Goal: Check status: Check status

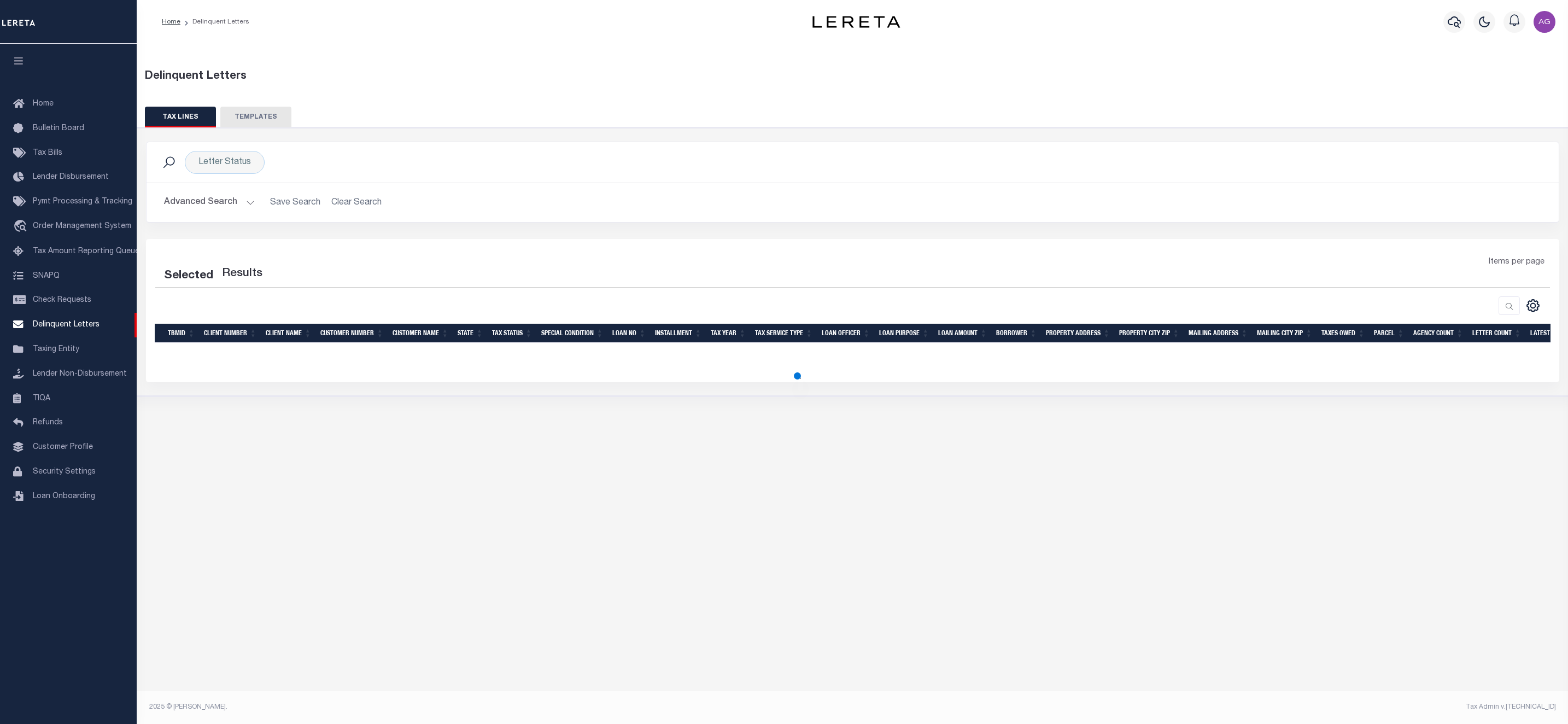
click at [229, 200] on button "Advanced Search" at bounding box center [209, 202] width 91 height 21
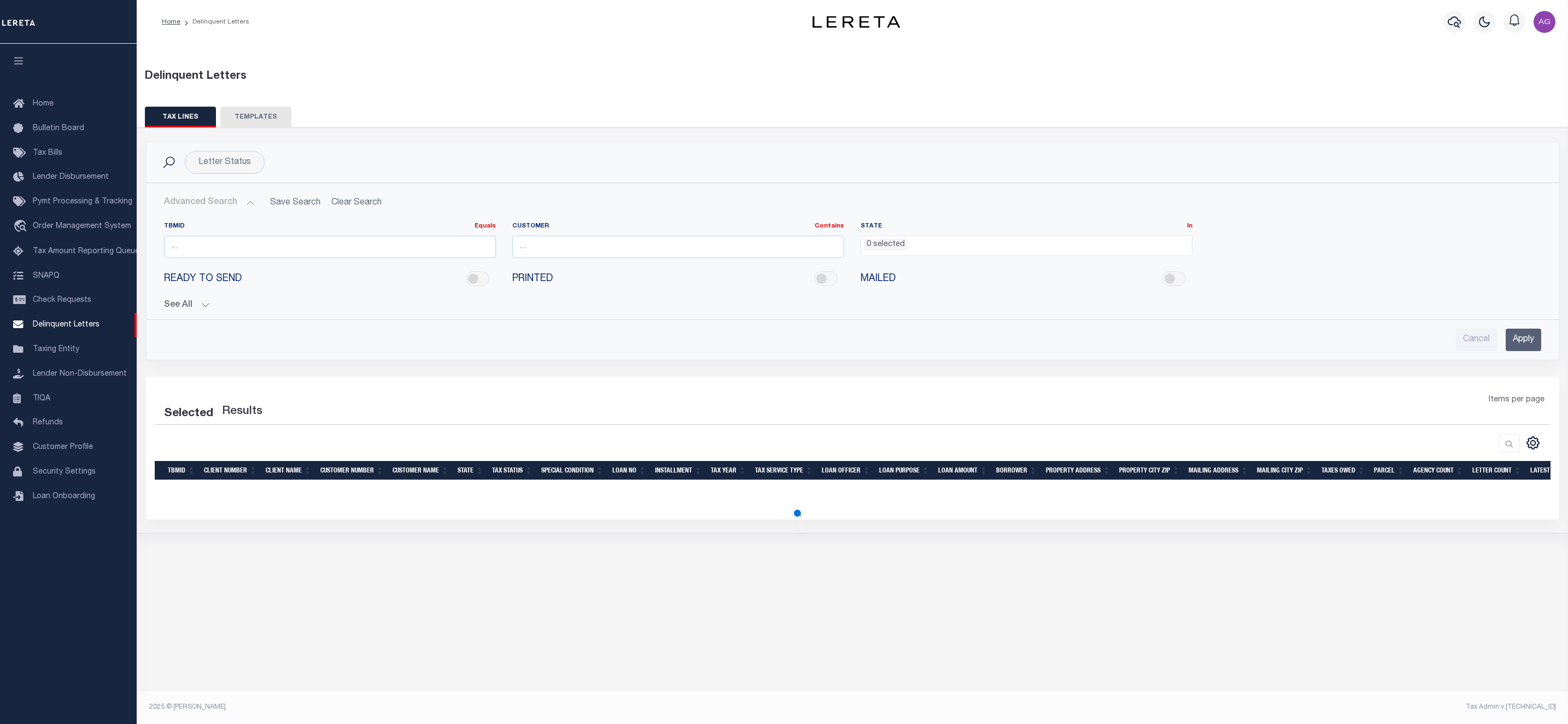
click at [195, 309] on button "See All" at bounding box center [852, 305] width 1378 height 10
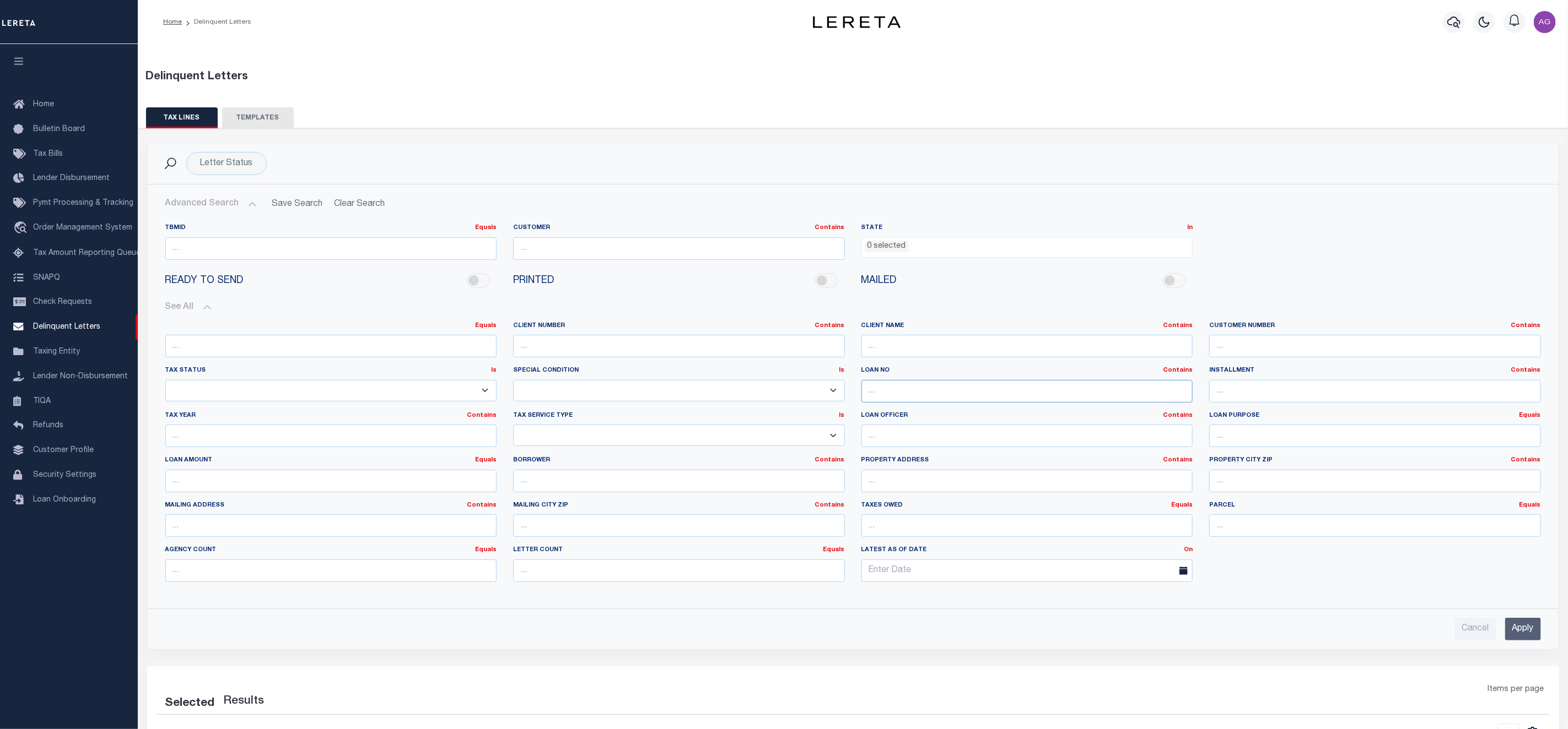
click at [886, 393] on input "text" at bounding box center [1028, 391] width 332 height 23
paste input "7400010651"
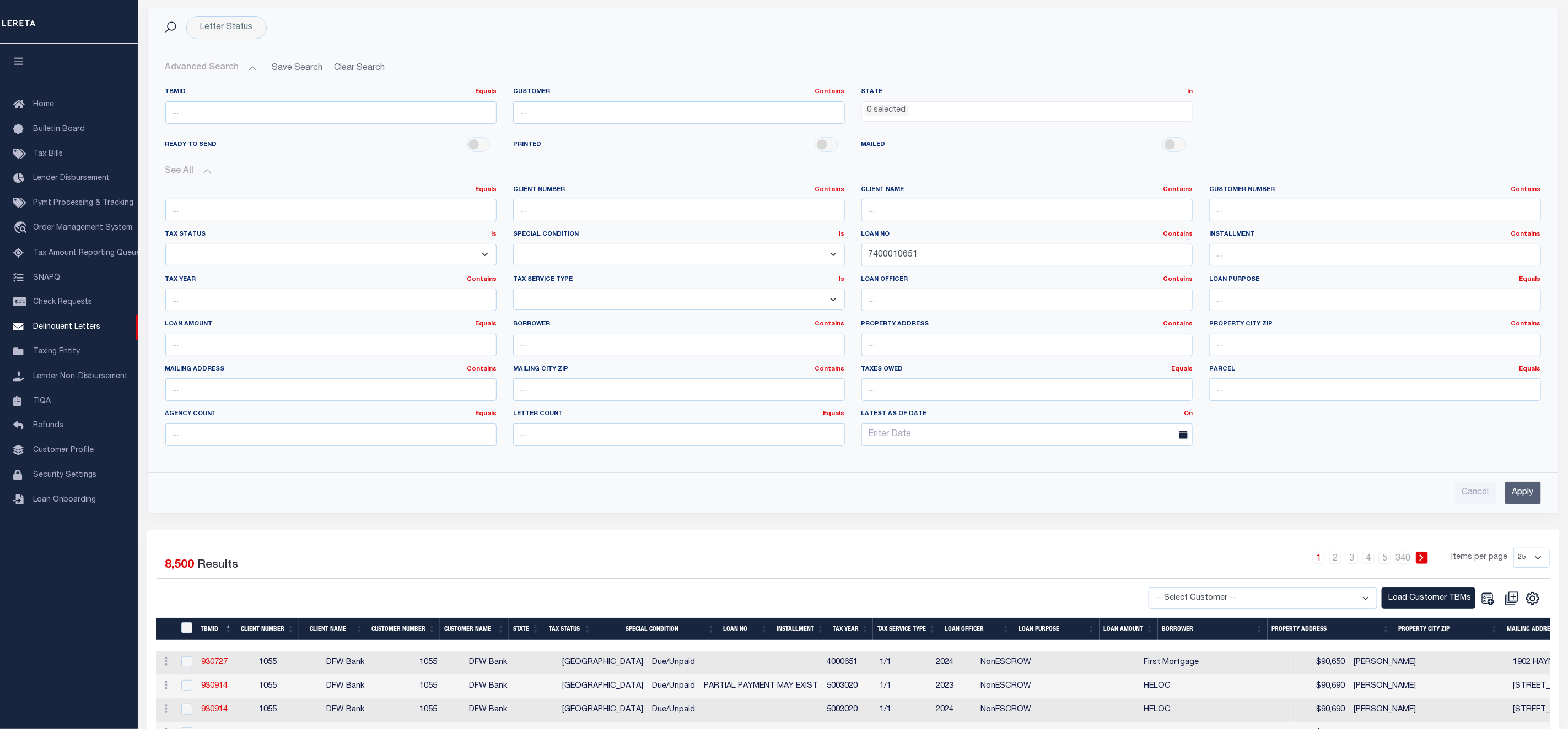
click at [1522, 504] on input "Apply" at bounding box center [1522, 492] width 36 height 23
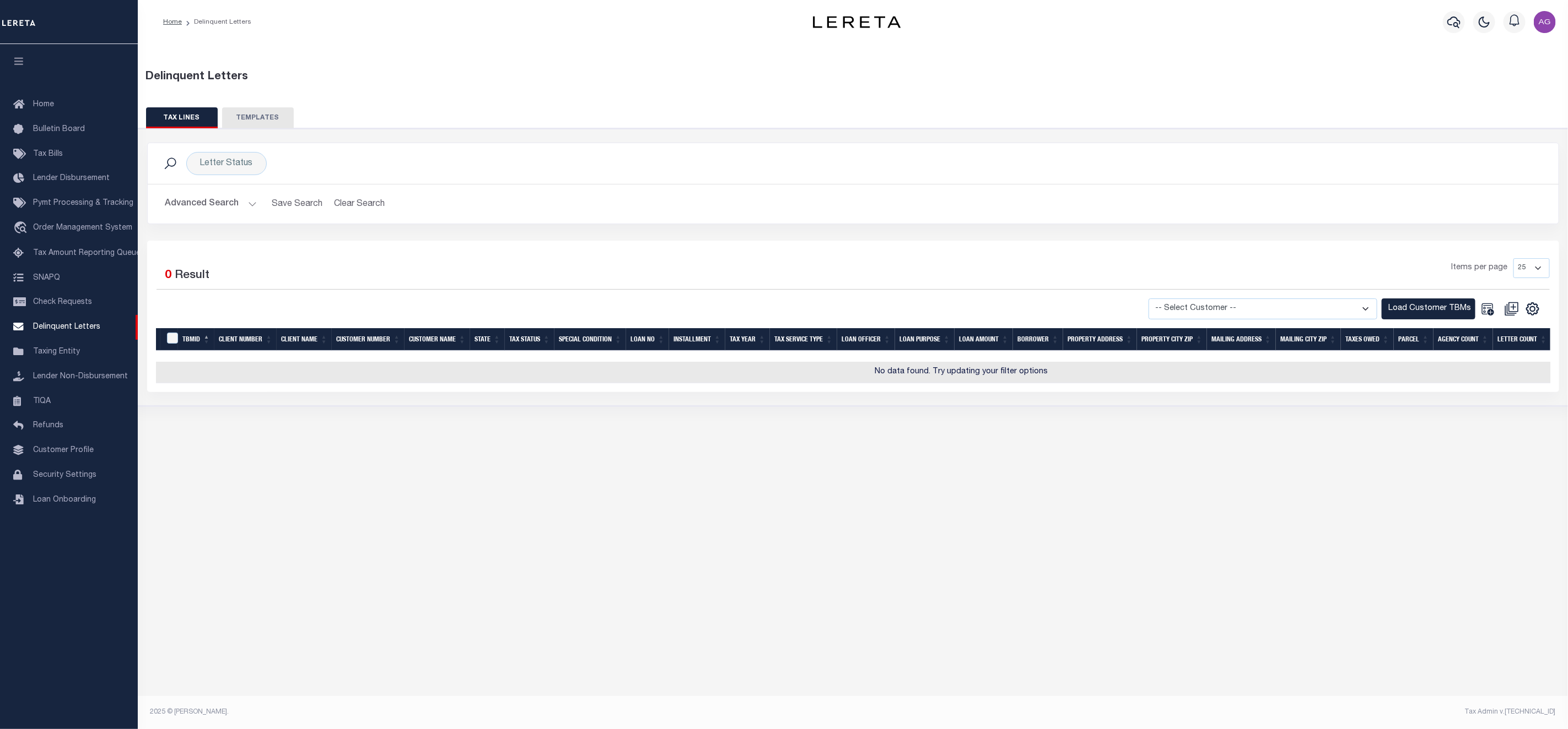
scroll to position [0, 0]
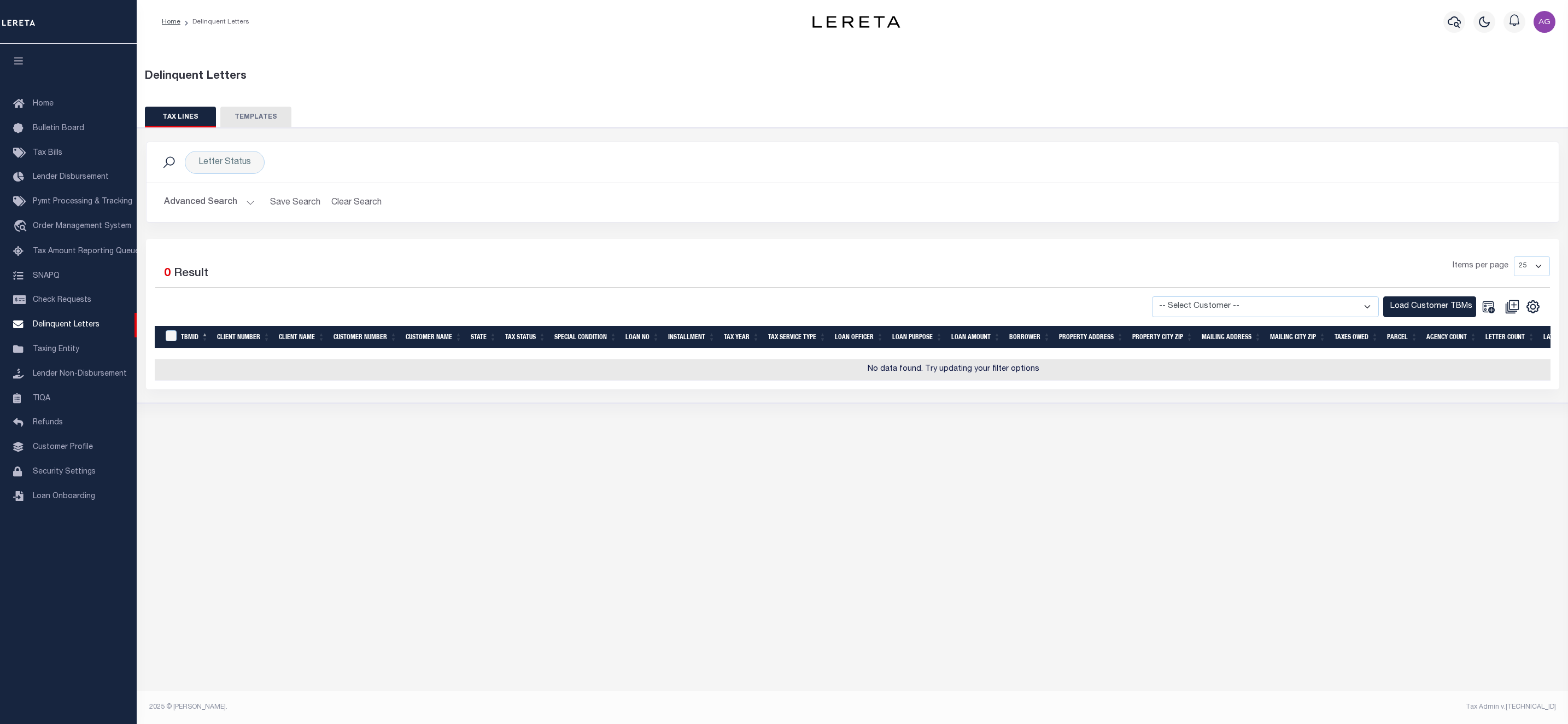
click at [215, 196] on button "Advanced Search" at bounding box center [209, 202] width 91 height 21
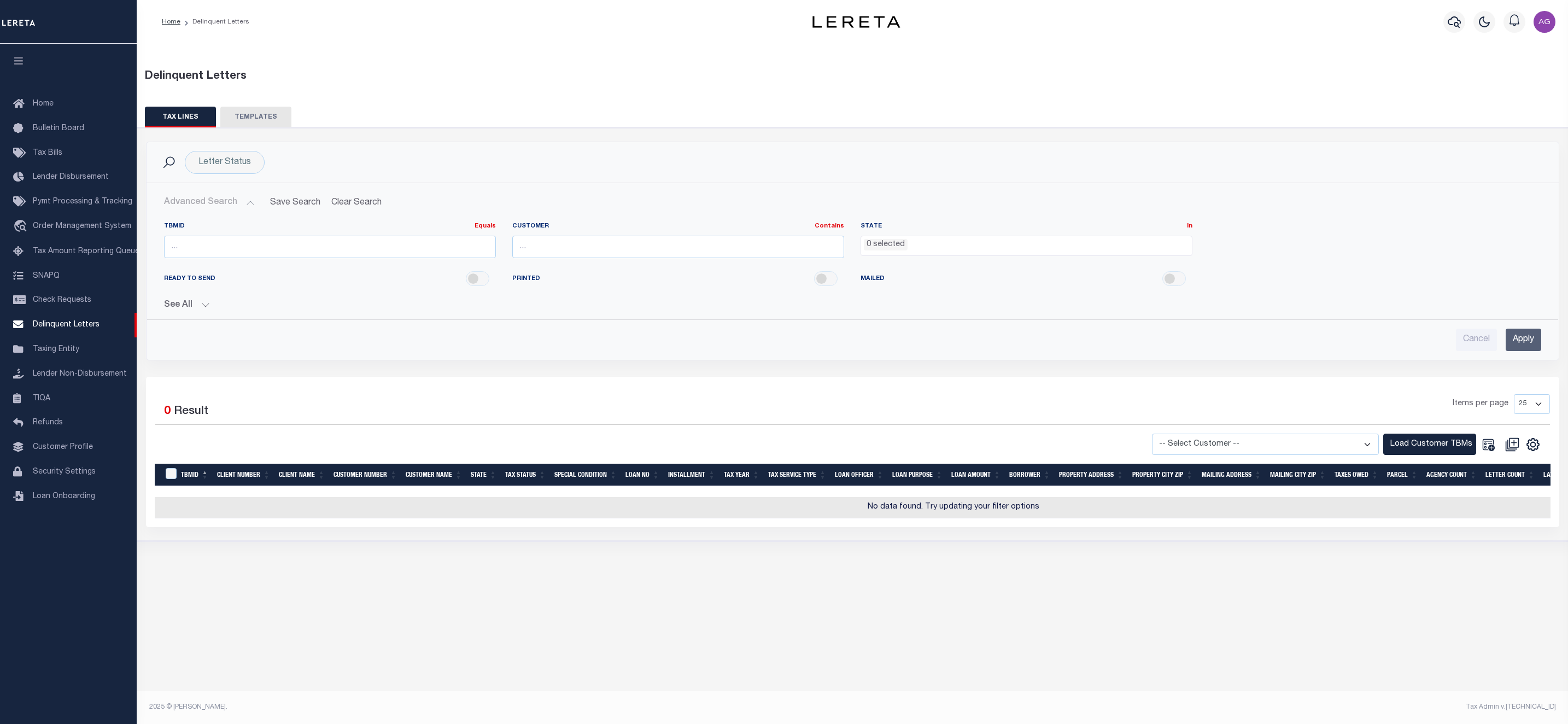
click at [182, 308] on button "See All" at bounding box center [852, 305] width 1378 height 10
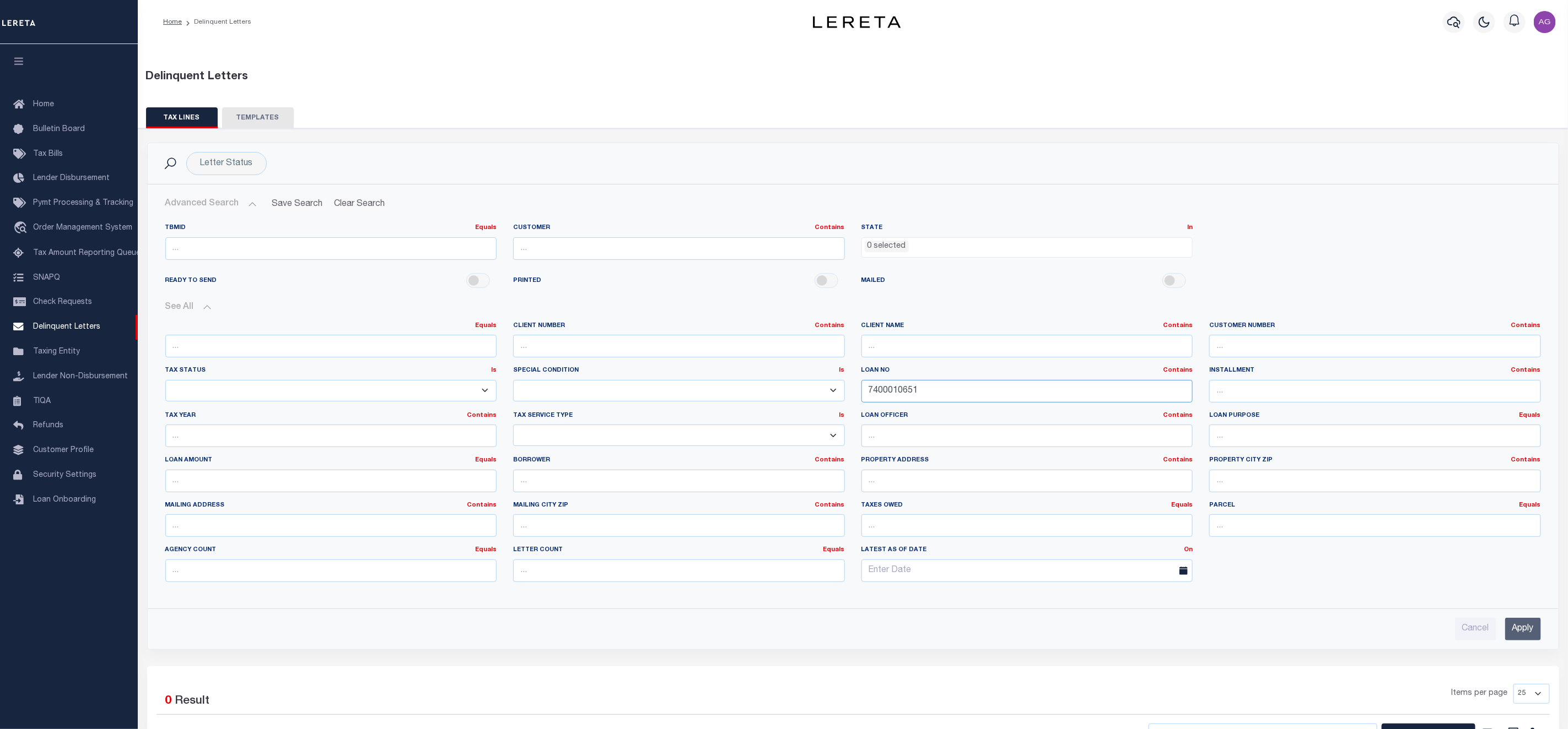
drag, startPoint x: 923, startPoint y: 395, endPoint x: 833, endPoint y: 384, distance: 90.7
click at [833, 384] on div "Equals Equals Is Not Equal To Is Greater Than Is Less Than Client Number Contai…" at bounding box center [852, 457] width 1392 height 270
paste input "1300065958"
type input "7400010651"
click at [1528, 635] on input "Apply" at bounding box center [1522, 629] width 36 height 23
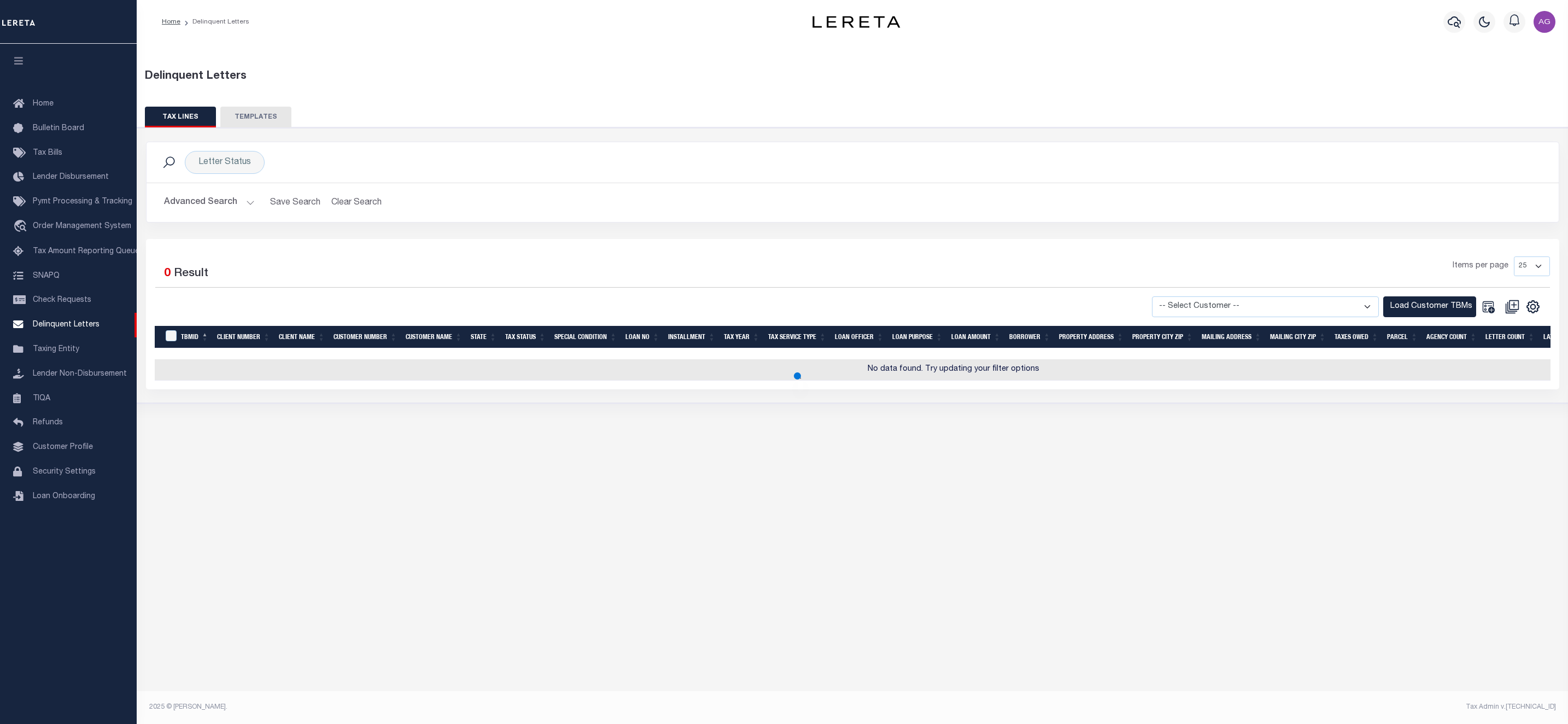
click at [227, 209] on button "Advanced Search" at bounding box center [209, 202] width 91 height 21
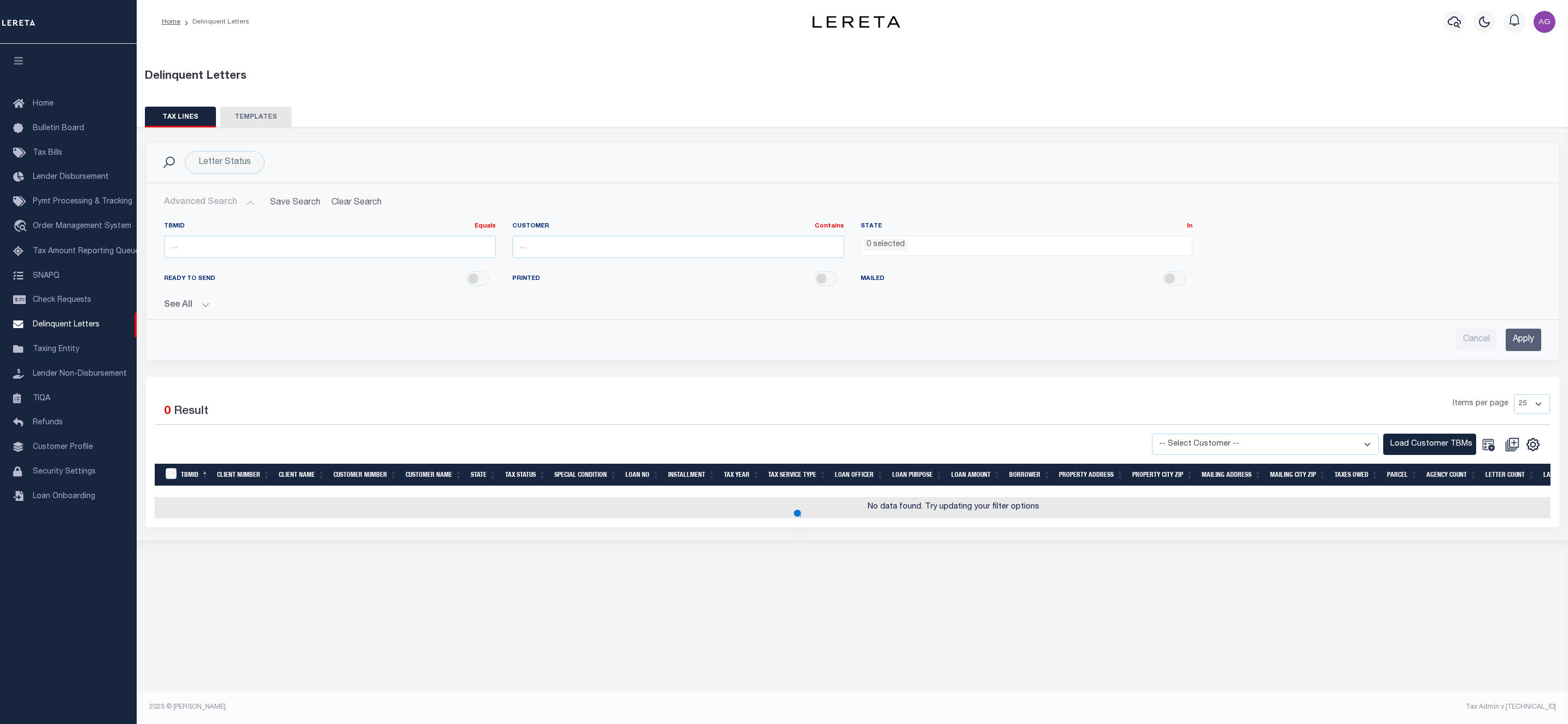
click at [190, 309] on button "See All" at bounding box center [852, 305] width 1378 height 10
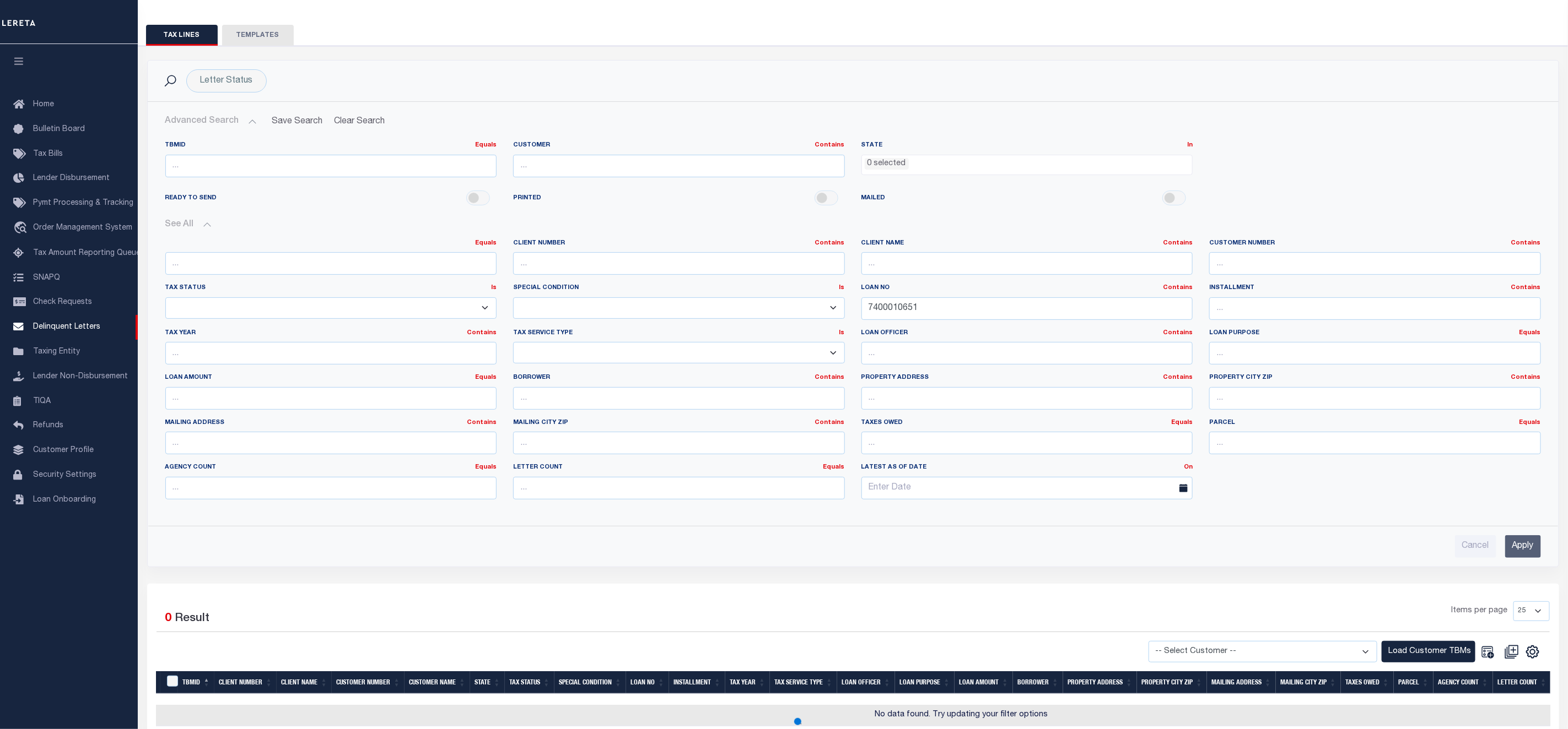
scroll to position [151, 0]
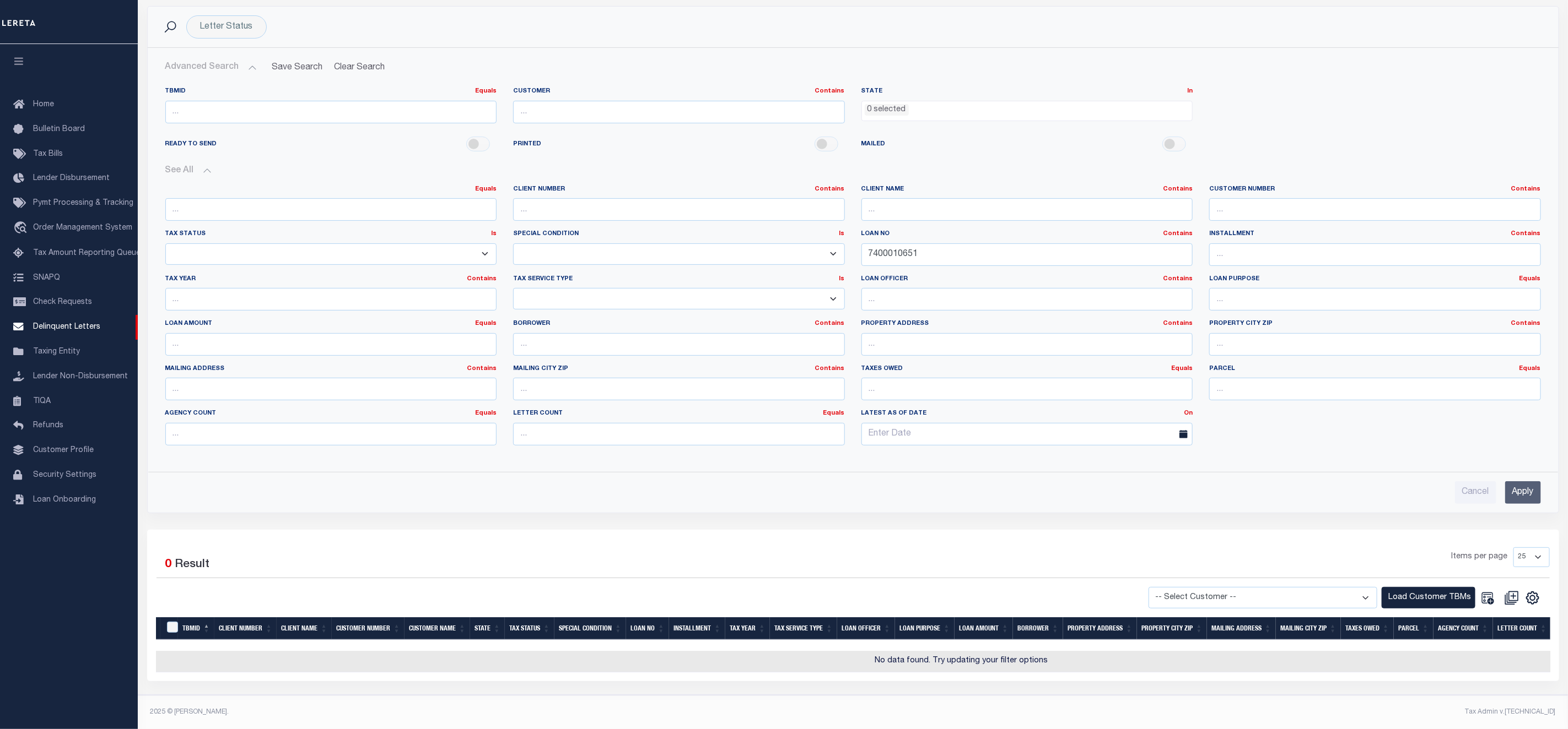
click at [1235, 587] on select "-- Select Customer -- E2E-Customer-Lifecycle AB ABGGL ABL Accumatch - Refunds A…" at bounding box center [1262, 597] width 228 height 21
select select "2170"
click at [1157, 587] on select "-- Select Customer -- E2E-Customer-Lifecycle AB ABGGL ABL Accumatch - Refunds A…" at bounding box center [1262, 597] width 228 height 21
click at [1399, 590] on button "Load Customer TBMs" at bounding box center [1429, 597] width 94 height 21
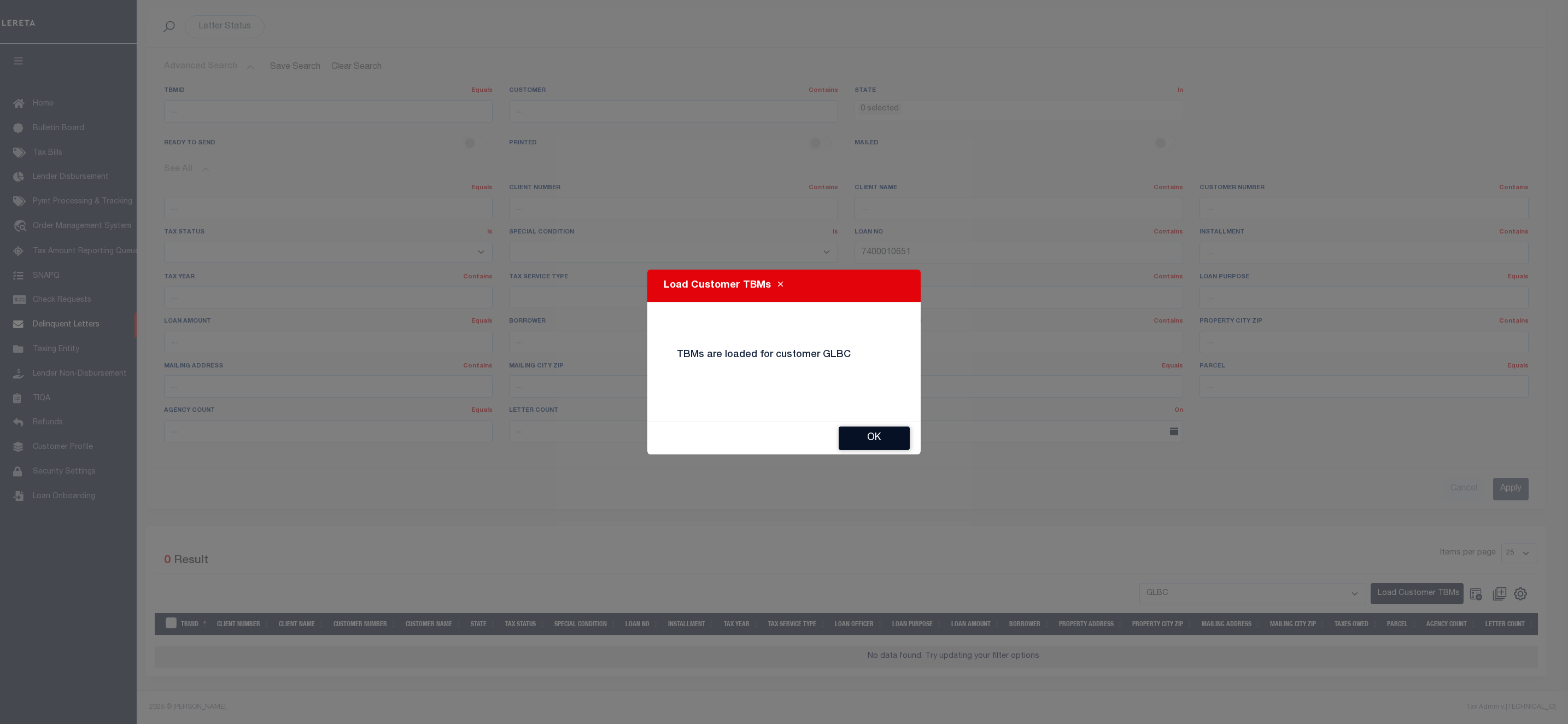
click at [881, 439] on button "Ok" at bounding box center [874, 438] width 71 height 24
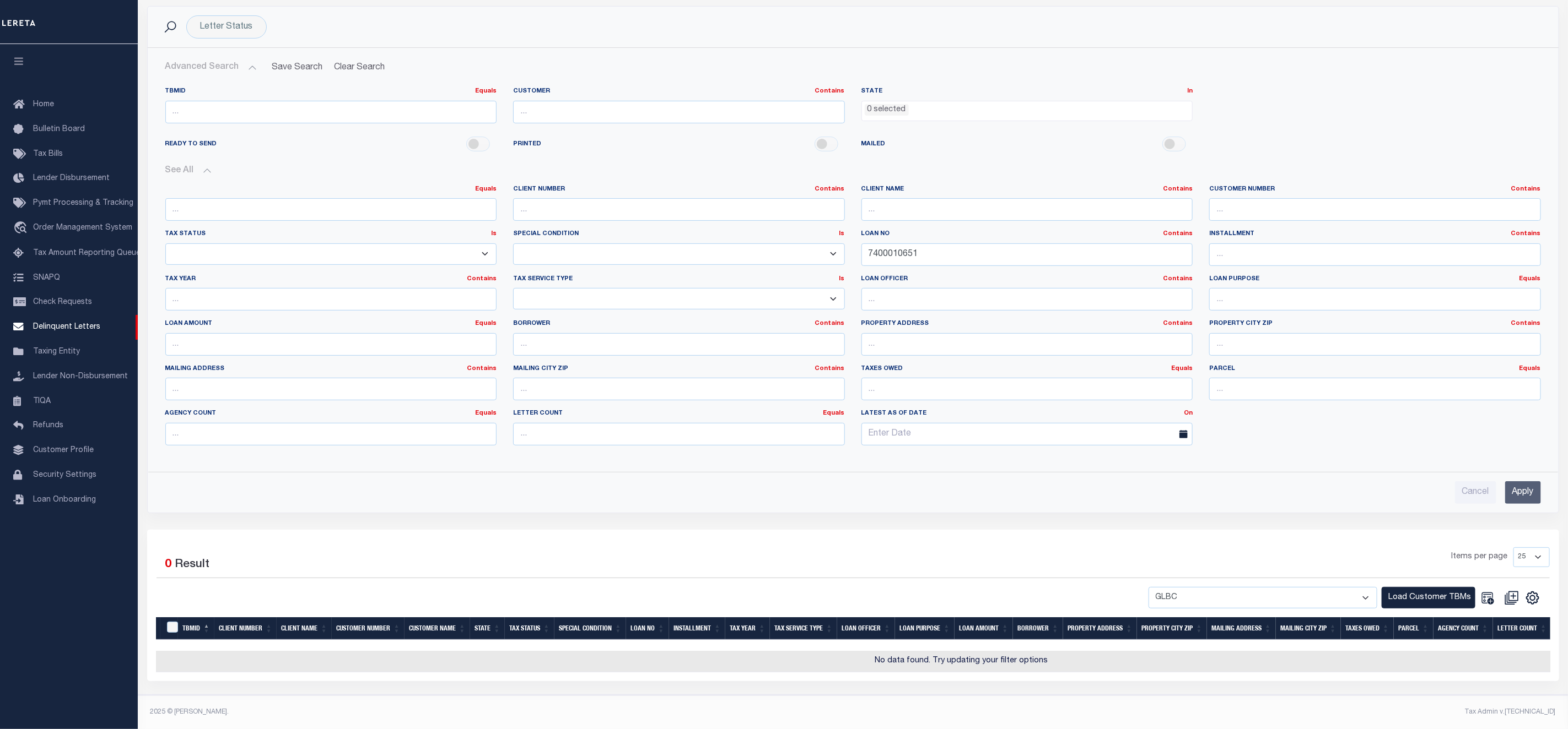
click at [1518, 481] on input "Apply" at bounding box center [1522, 492] width 36 height 23
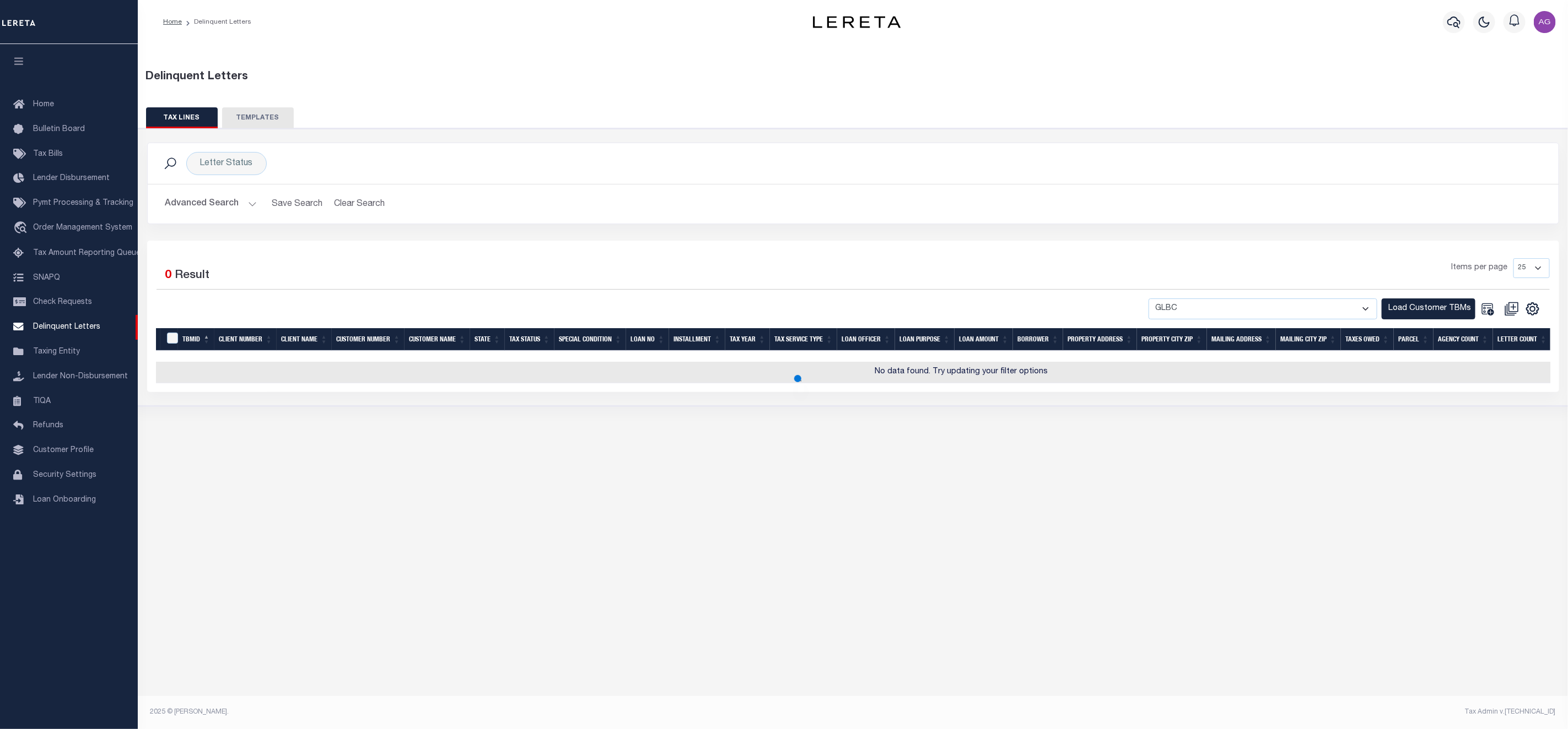
scroll to position [0, 0]
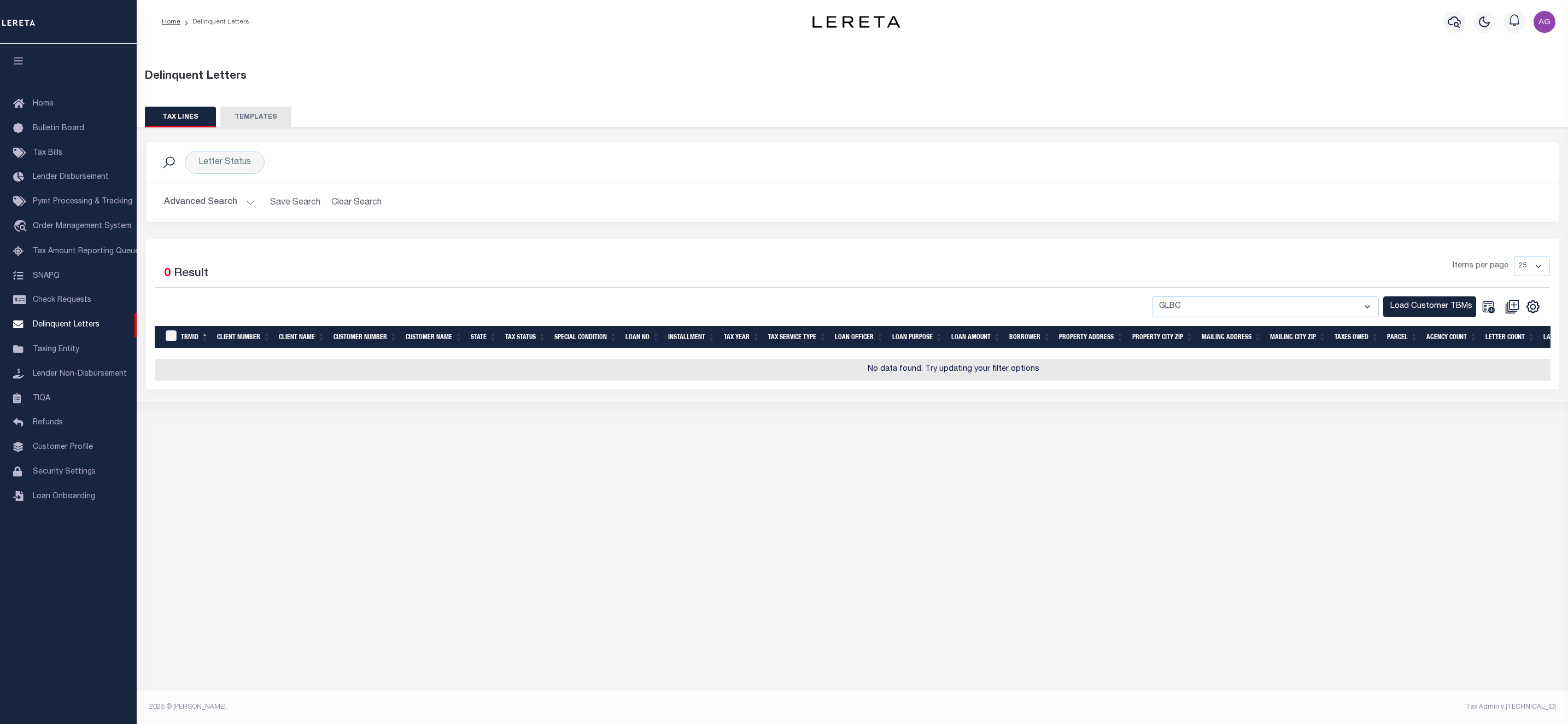
click at [219, 200] on button "Advanced Search" at bounding box center [209, 202] width 91 height 21
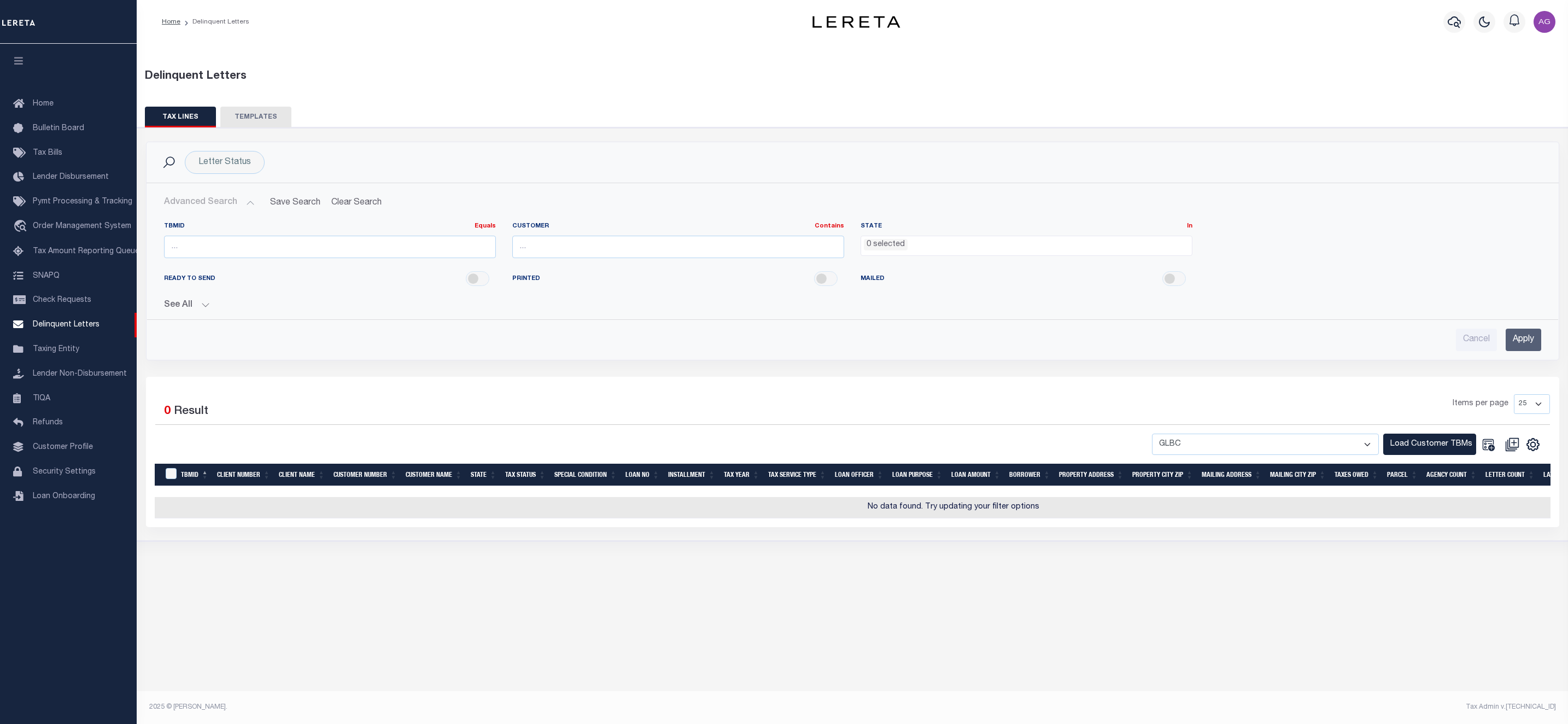
click at [202, 308] on button "See All" at bounding box center [852, 305] width 1378 height 10
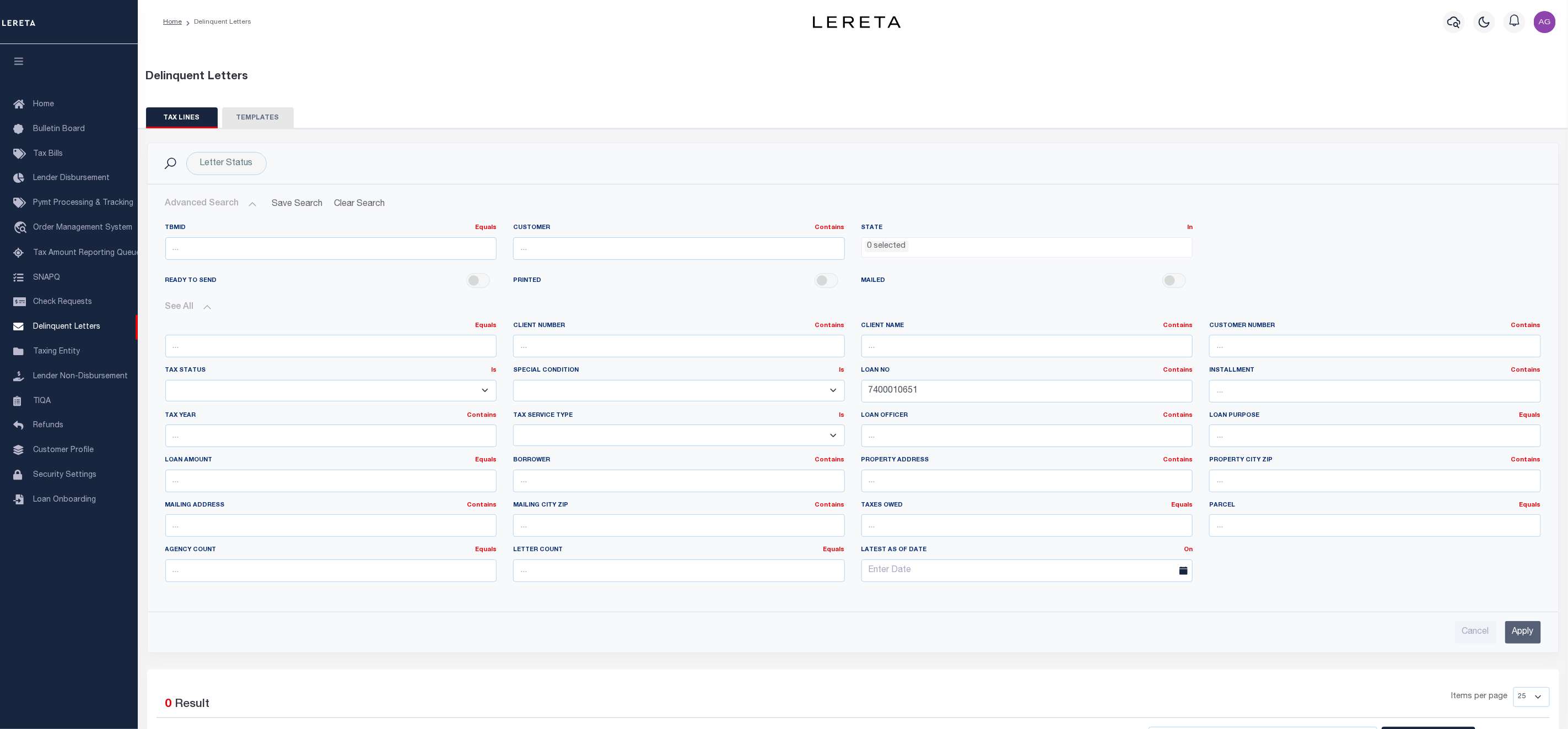
scroll to position [144, 0]
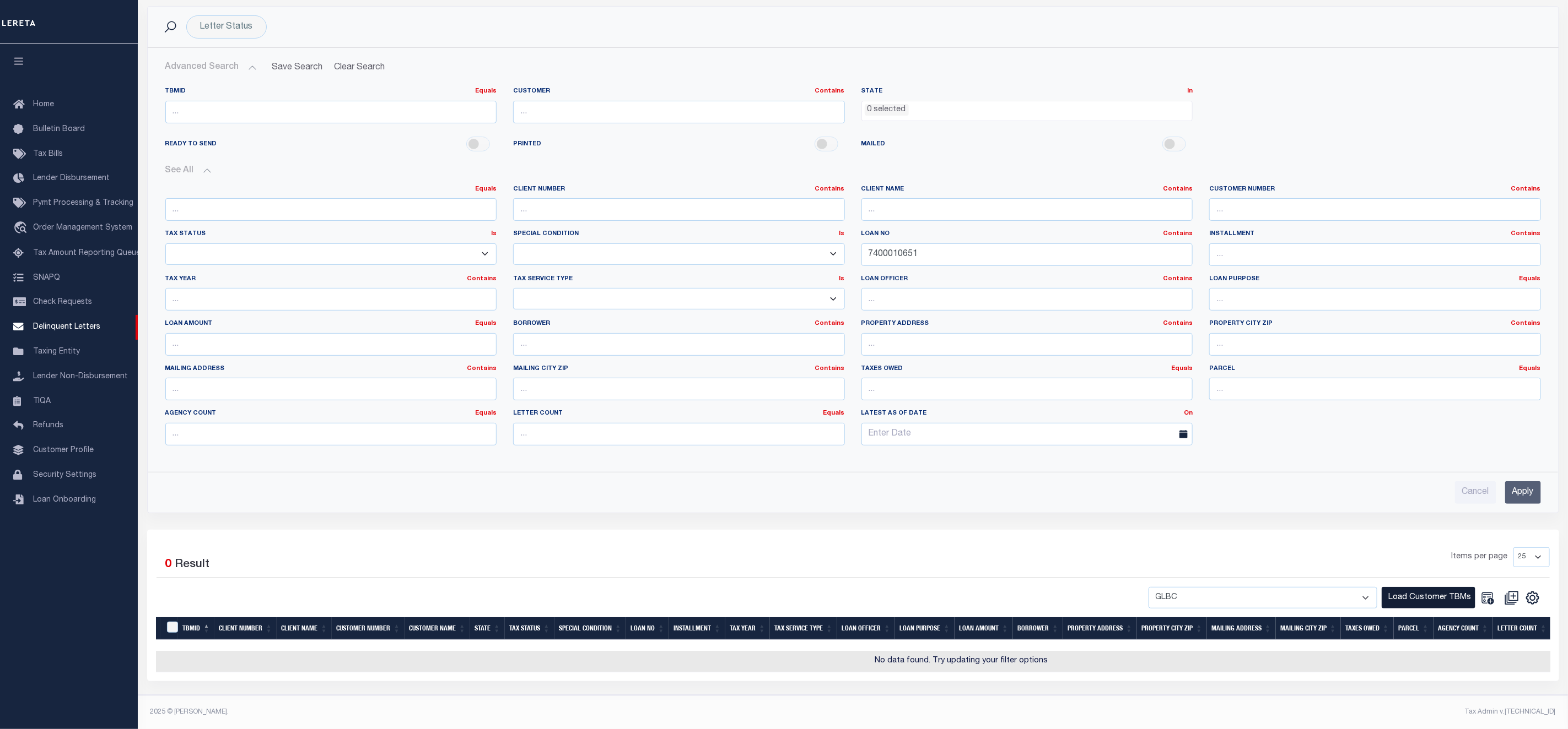
click at [1404, 590] on button "Load Customer TBMs" at bounding box center [1429, 597] width 94 height 21
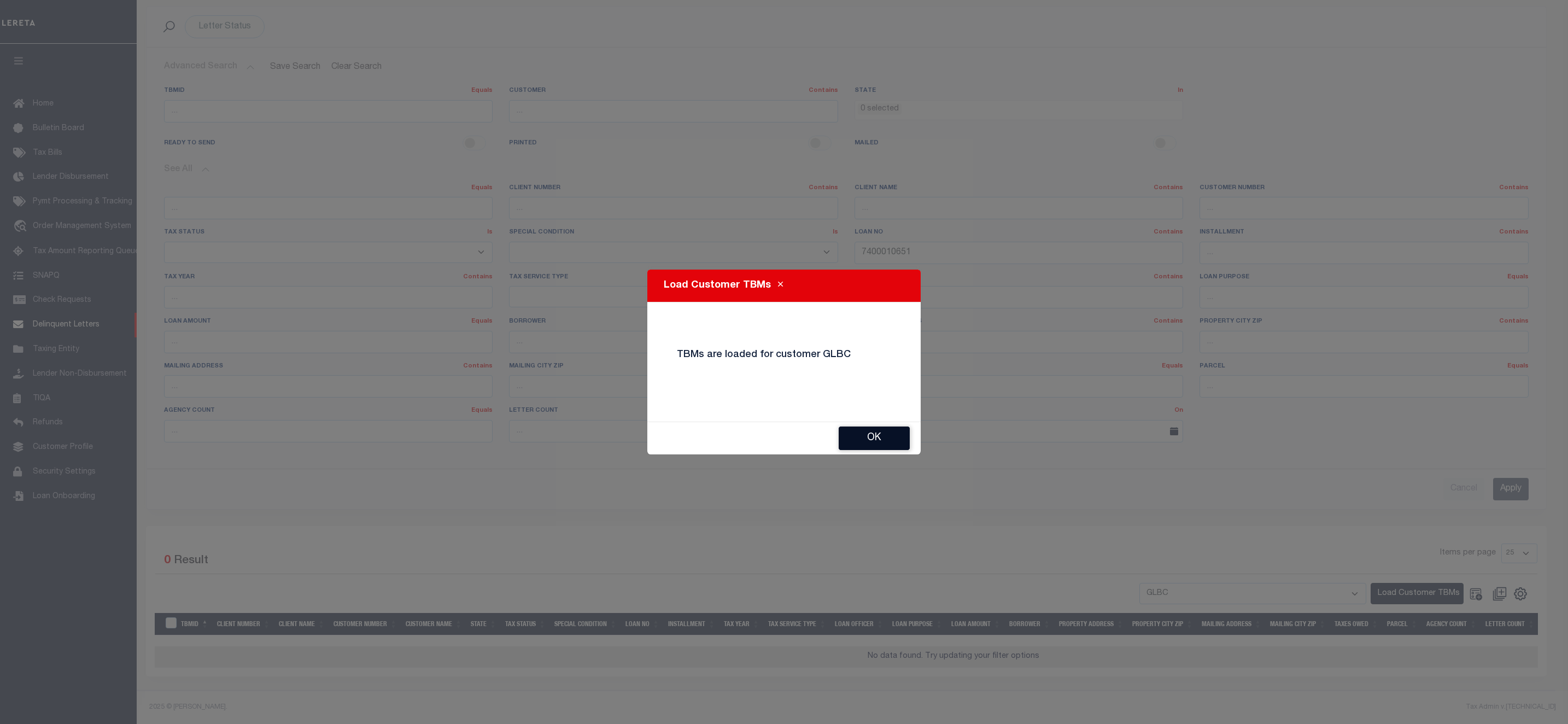
click at [900, 432] on button "Ok" at bounding box center [874, 438] width 71 height 24
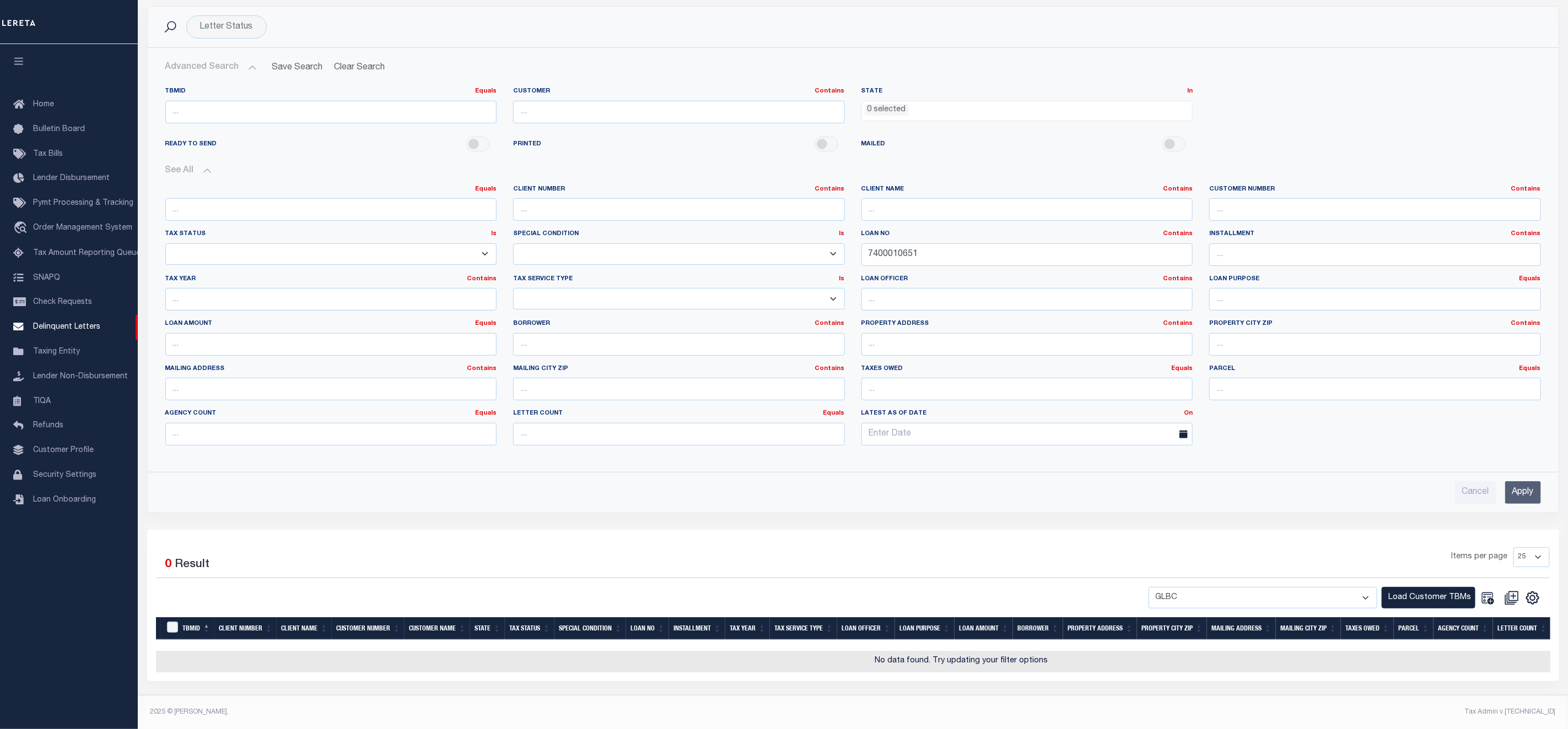
click at [1527, 494] on input "Apply" at bounding box center [1522, 492] width 36 height 23
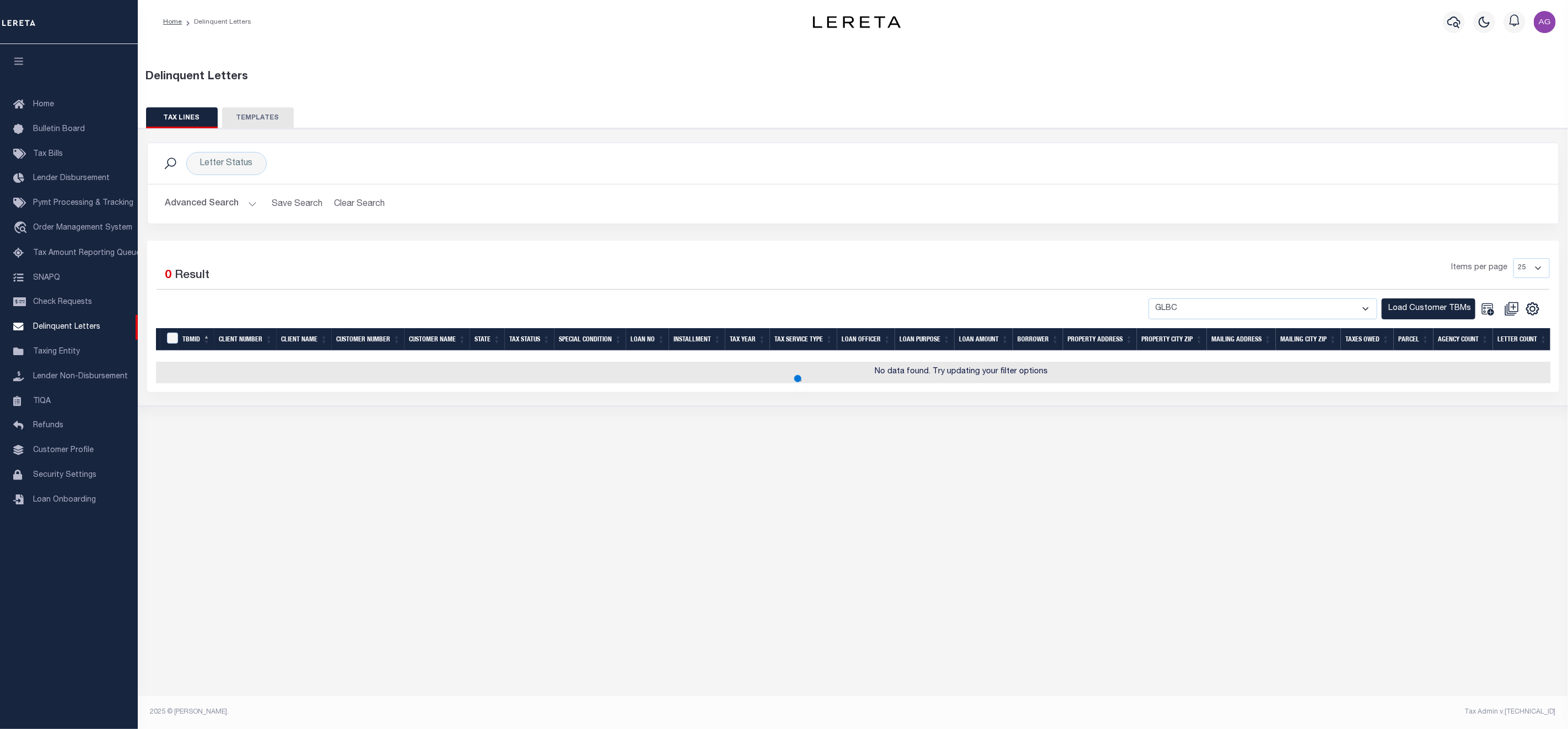
scroll to position [0, 0]
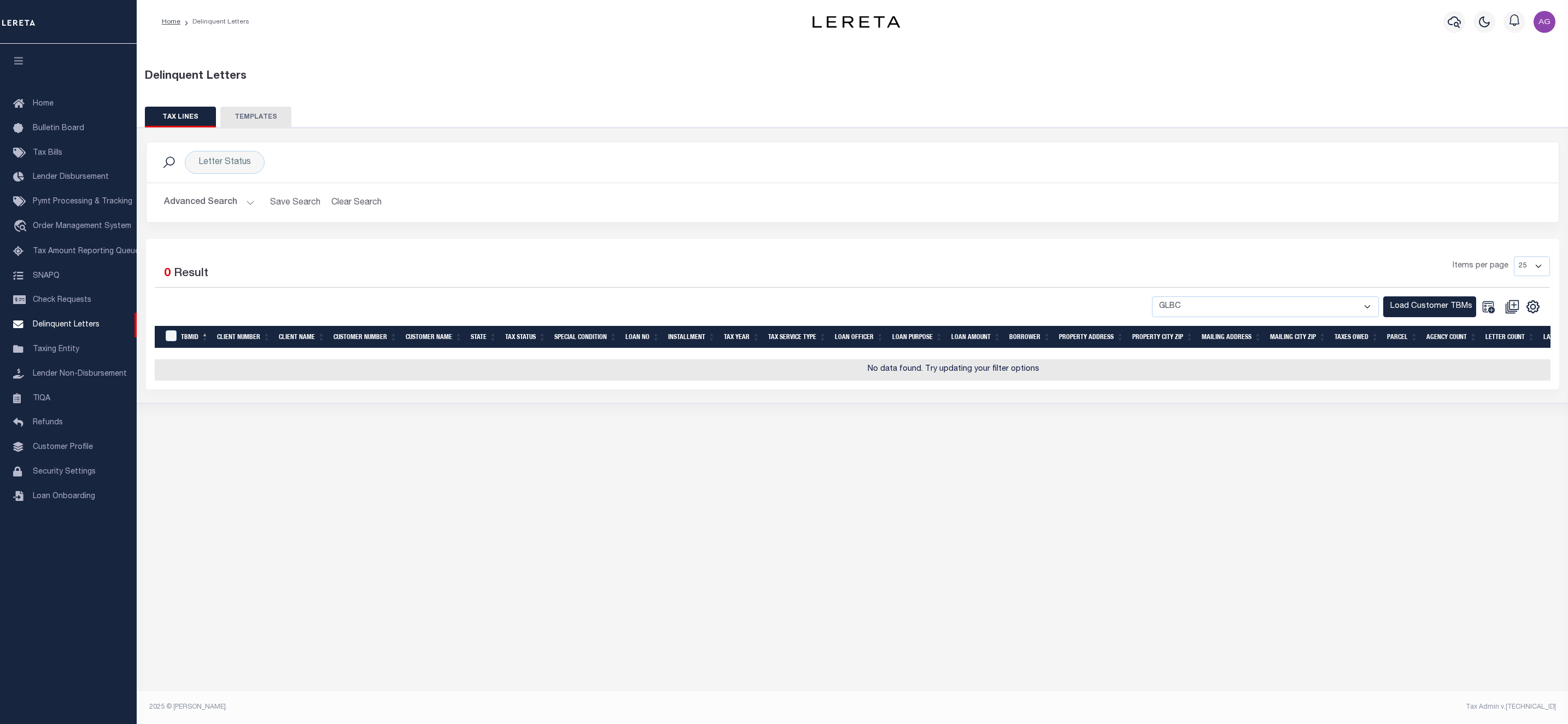
click at [219, 205] on button "Advanced Search" at bounding box center [209, 202] width 91 height 21
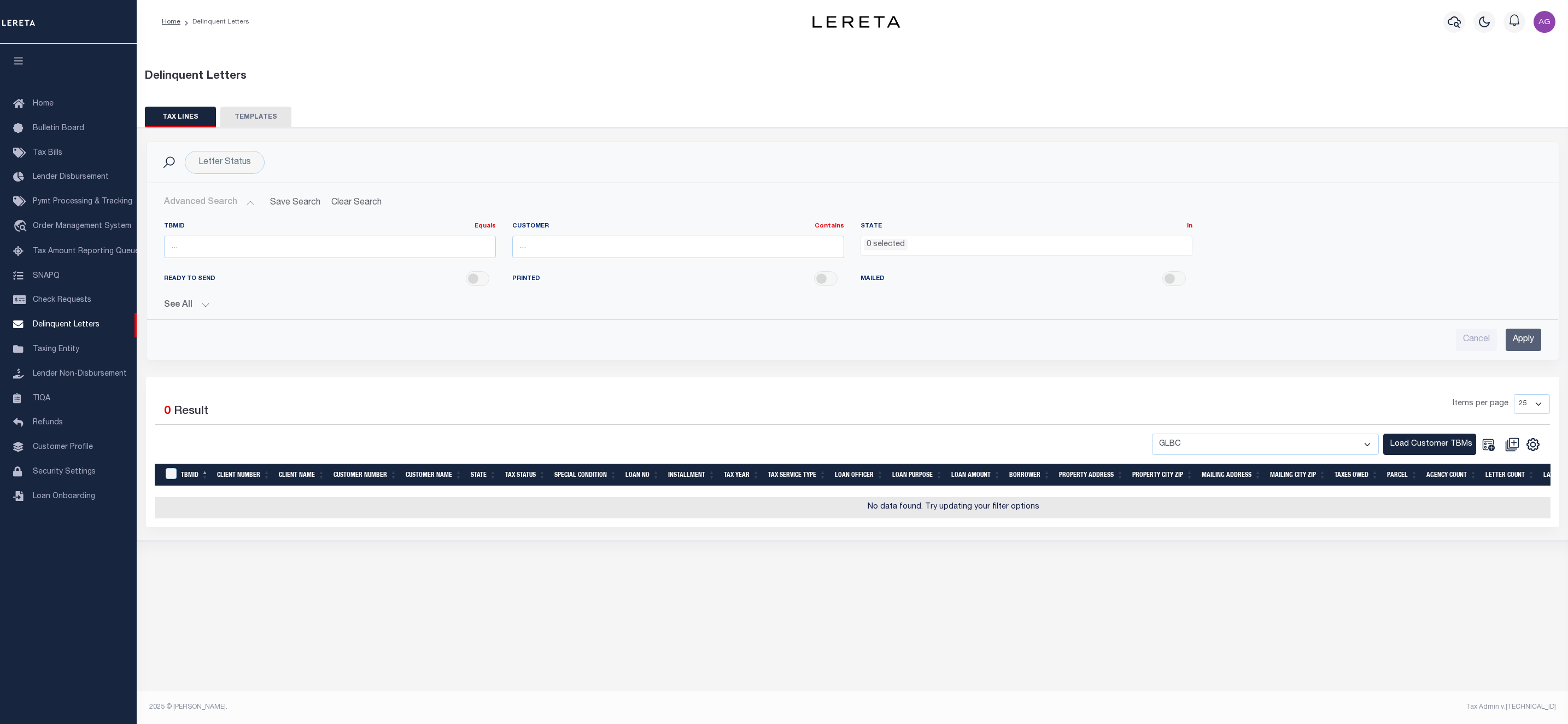
click at [198, 309] on button "See All" at bounding box center [852, 305] width 1378 height 10
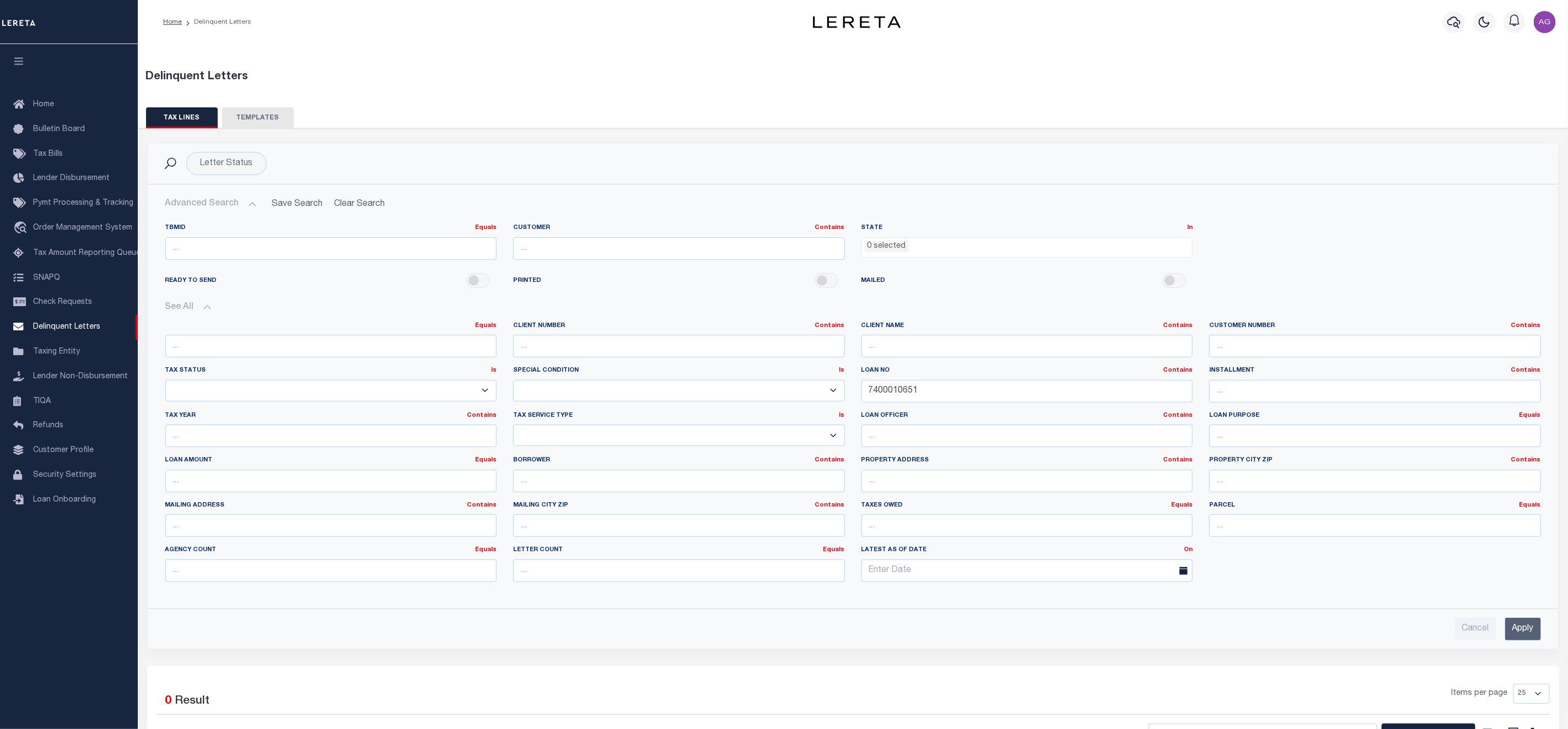
scroll to position [151, 0]
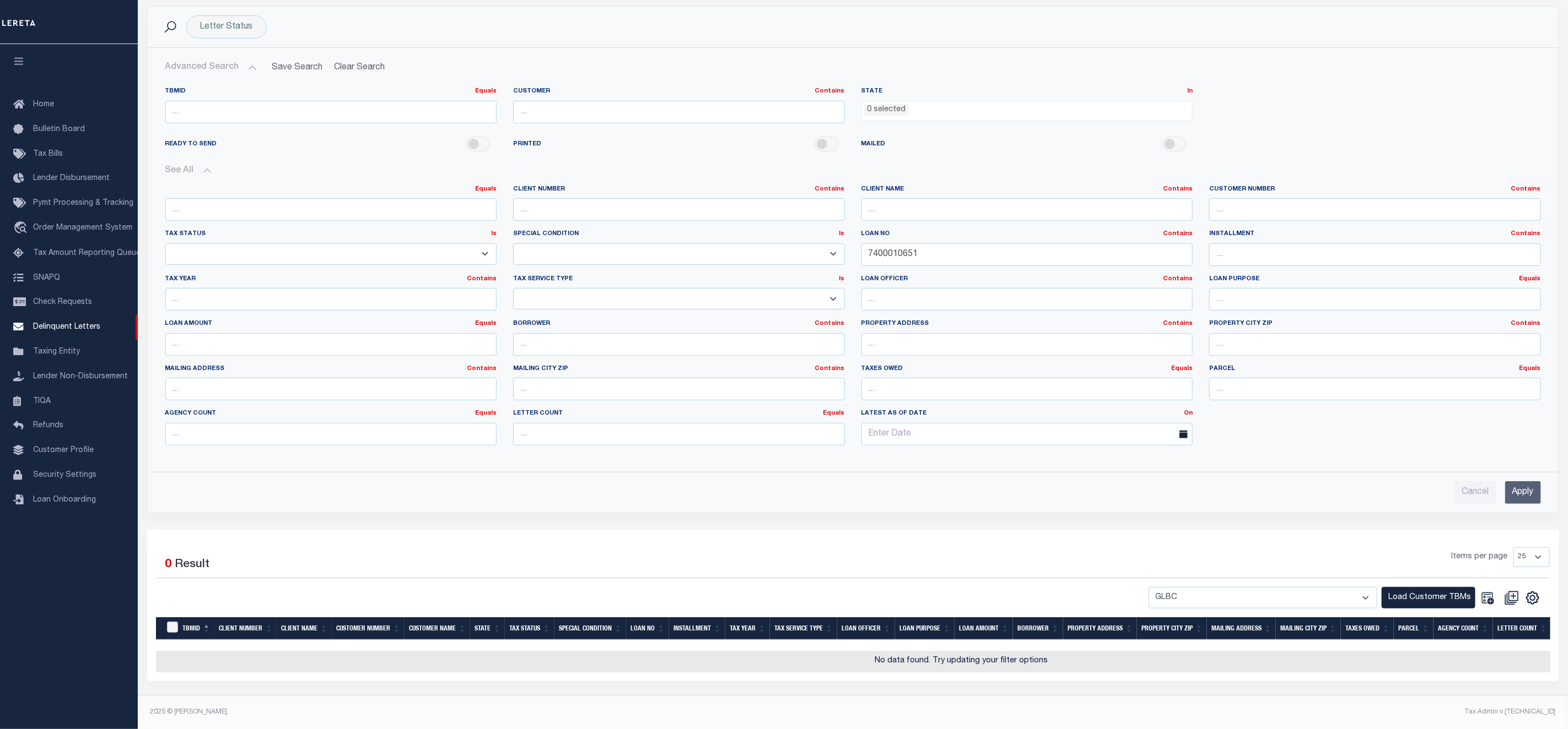
click at [1515, 484] on input "Apply" at bounding box center [1522, 492] width 36 height 23
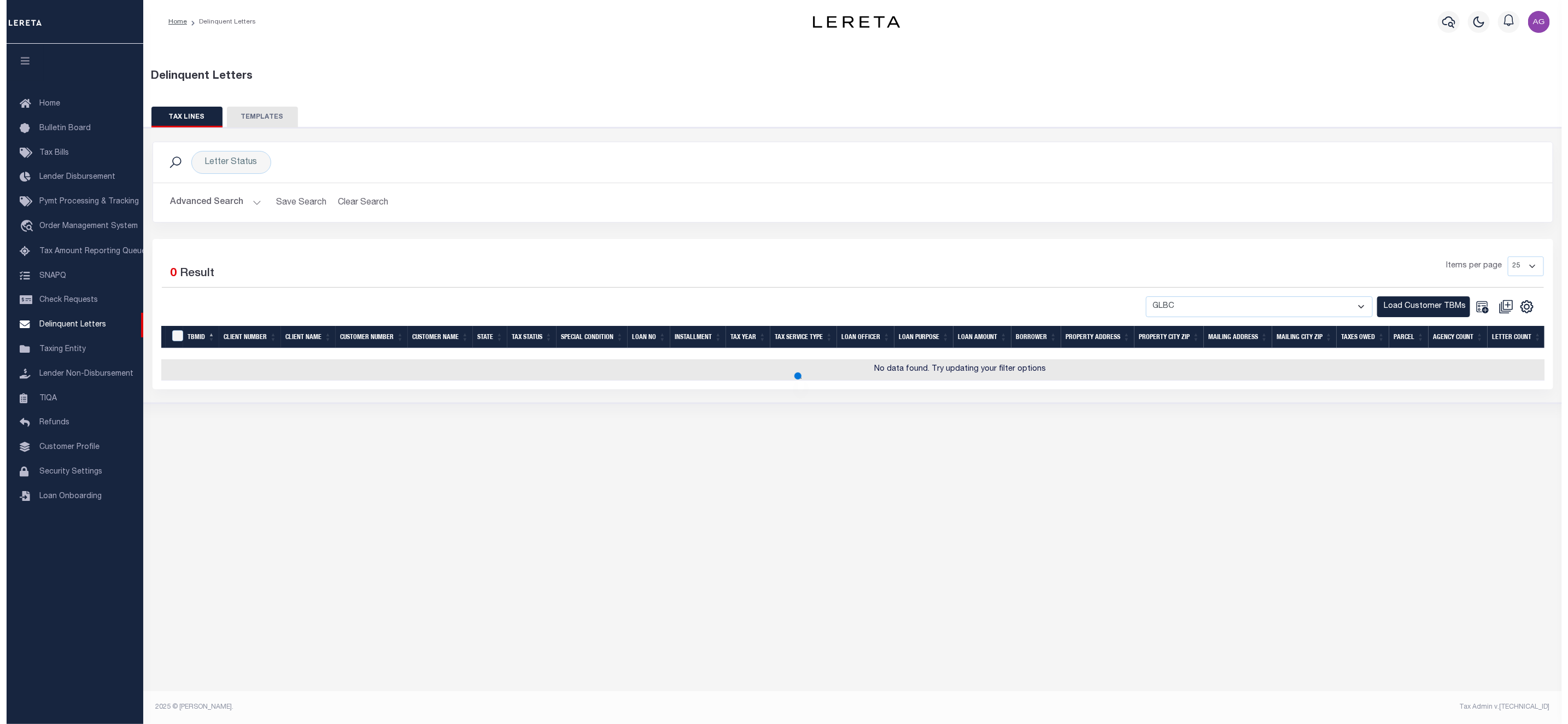
scroll to position [0, 0]
